Goal: Information Seeking & Learning: Learn about a topic

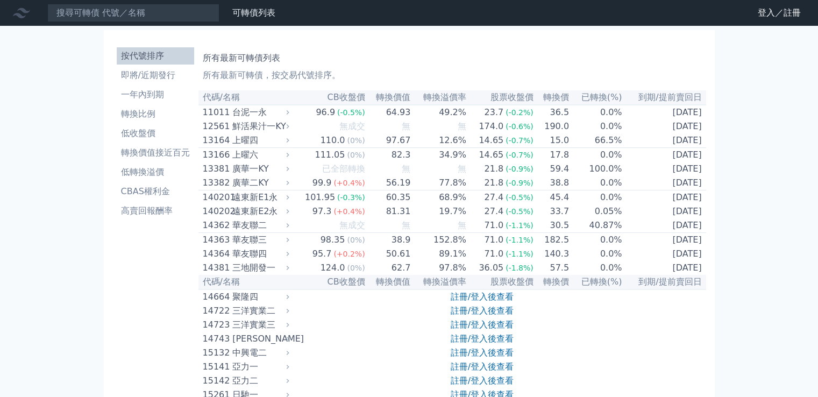
click at [131, 2] on nav "可轉債列表 財務數據 可轉債列表 財務數據 登入／註冊 登入／註冊" at bounding box center [409, 13] width 818 height 26
click at [133, 11] on input at bounding box center [133, 13] width 172 height 18
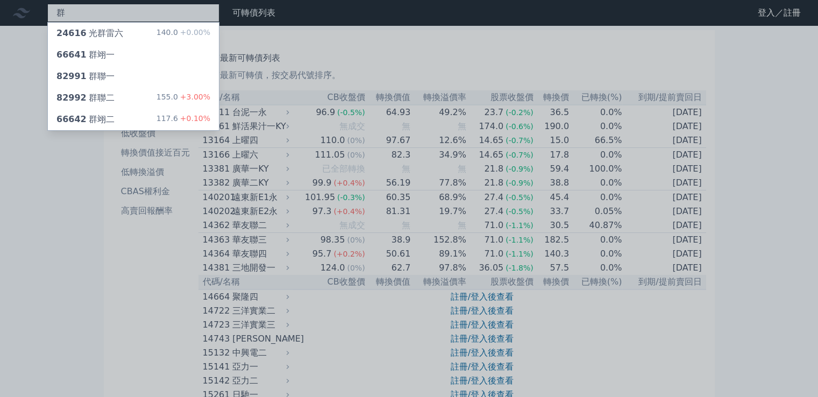
type input "群"
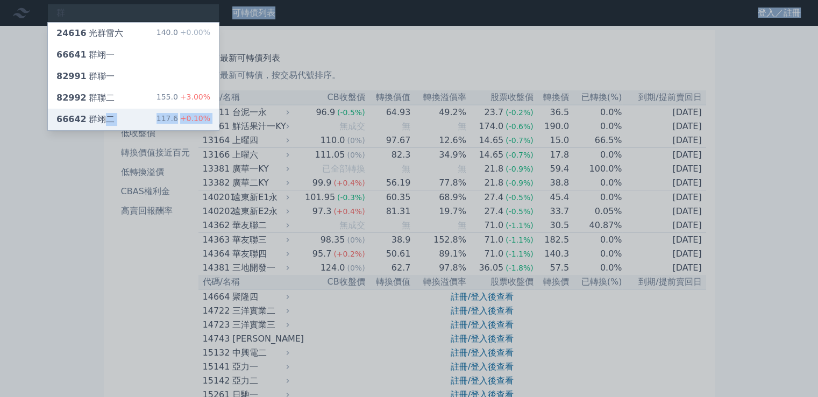
click at [91, 117] on div "66642 群翊二" at bounding box center [85, 119] width 58 height 13
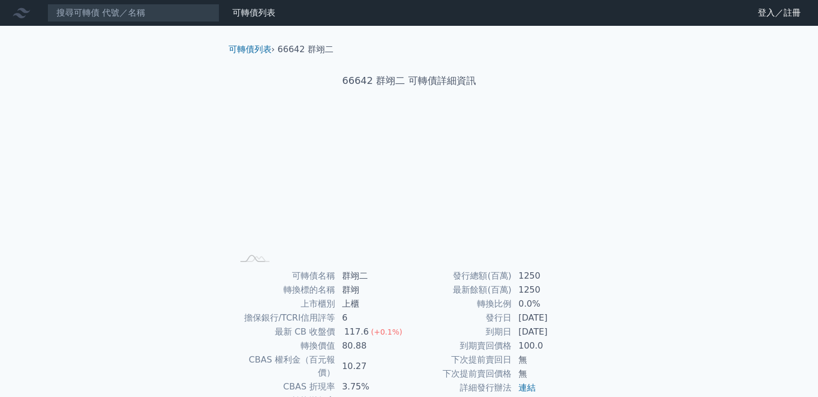
scroll to position [101, 0]
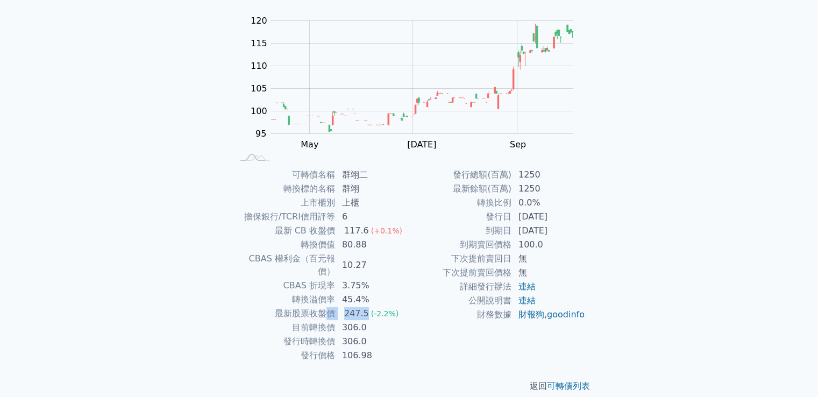
drag, startPoint x: 329, startPoint y: 304, endPoint x: 368, endPoint y: 304, distance: 38.7
click at [368, 307] on tr "最新股票收盤價 247.5 (-2.2%)" at bounding box center [321, 314] width 176 height 14
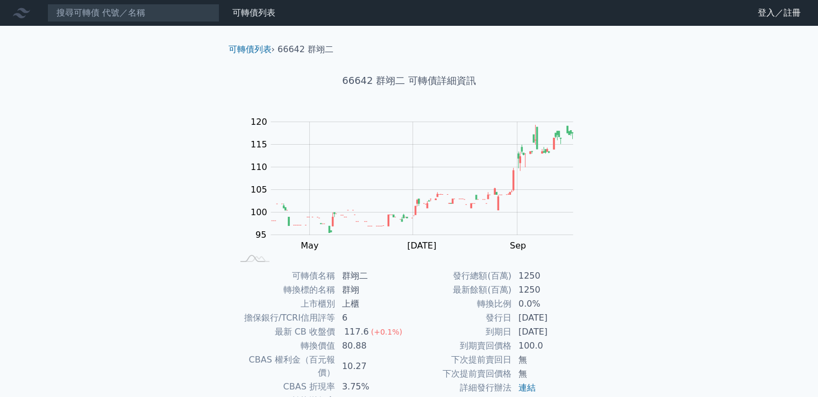
click at [119, 24] on nav "可轉債列表 財務數據 可轉債列表 財務數據 登入／註冊 登入／註冊" at bounding box center [409, 13] width 818 height 26
click at [127, 4] on input at bounding box center [133, 13] width 172 height 18
type input "矮"
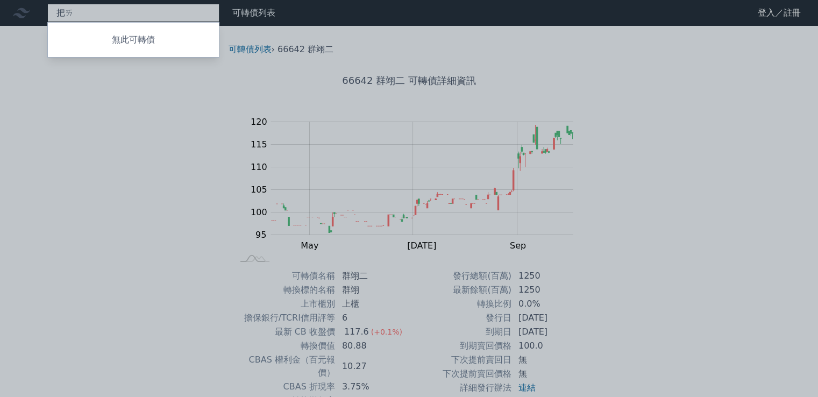
type input "把"
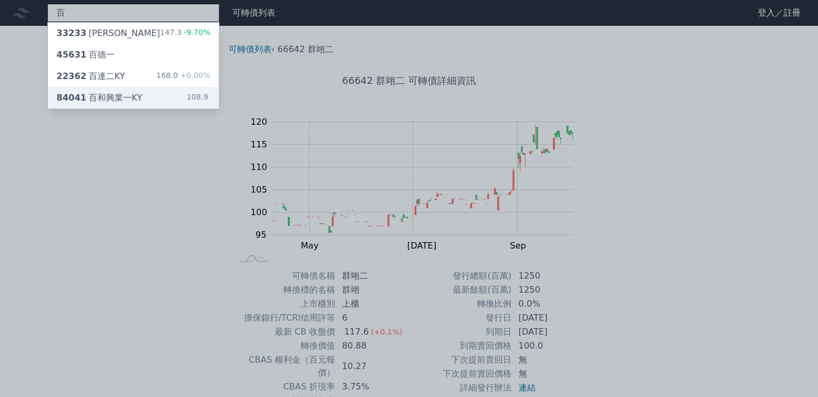
type input "百"
click at [120, 97] on div "百 33233 加百裕三 147.3 -9.70% 45631 百德一 22362 百達二KY 168.0 +0.00% 84041 百和興業一KY 108.…" at bounding box center [409, 255] width 818 height 511
click at [117, 98] on div "84041 百和興業一KY" at bounding box center [99, 97] width 86 height 13
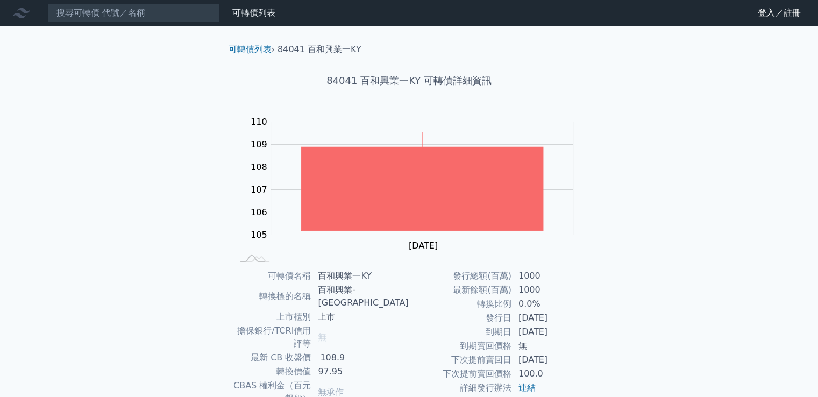
click at [168, 24] on nav "可轉債列表 財務數據 可轉債列表 財務數據 登入／註冊 登入／註冊" at bounding box center [409, 13] width 818 height 26
click at [180, 9] on input at bounding box center [133, 13] width 172 height 18
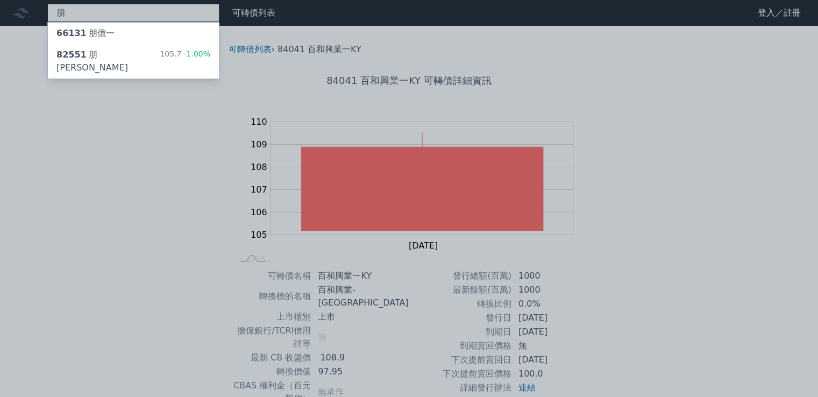
type input "朋"
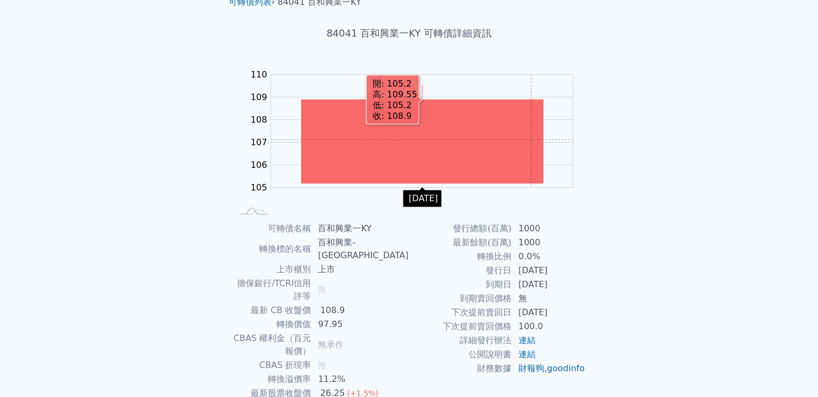
scroll to position [101, 0]
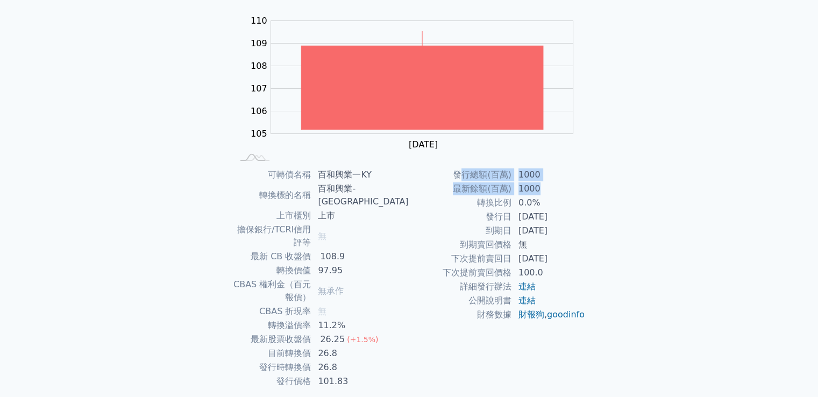
drag, startPoint x: 462, startPoint y: 174, endPoint x: 579, endPoint y: 188, distance: 118.1
click at [571, 188] on tbody "發行總額(百萬) 1000 最新餘額(百萬) 1000 轉換比例 0.0% 發行日 [DATE] 到期日 [DATE] 到期賣回價格 無 下次提前賣回日 [D…" at bounding box center [497, 245] width 176 height 154
click at [579, 188] on td "1000" at bounding box center [549, 189] width 74 height 14
